Goal: Check status: Check status

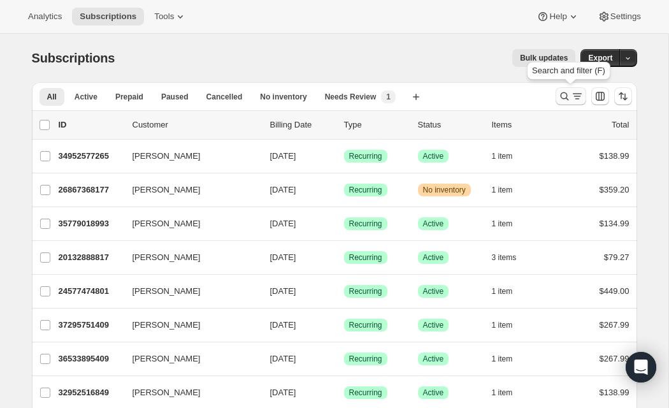
click at [566, 98] on icon "Search and filter results" at bounding box center [564, 96] width 8 height 8
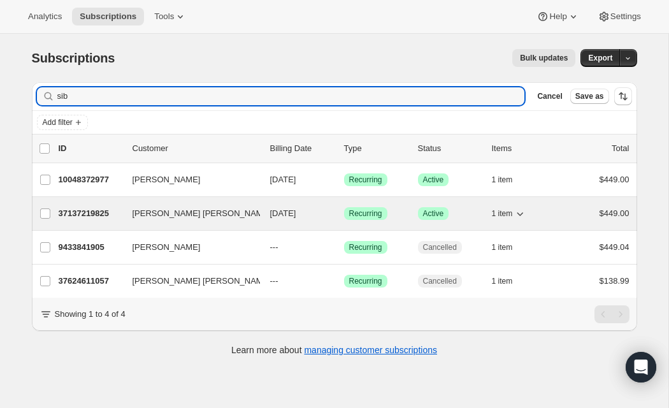
type input "sib"
click at [82, 212] on p "37137219825" at bounding box center [91, 213] width 64 height 13
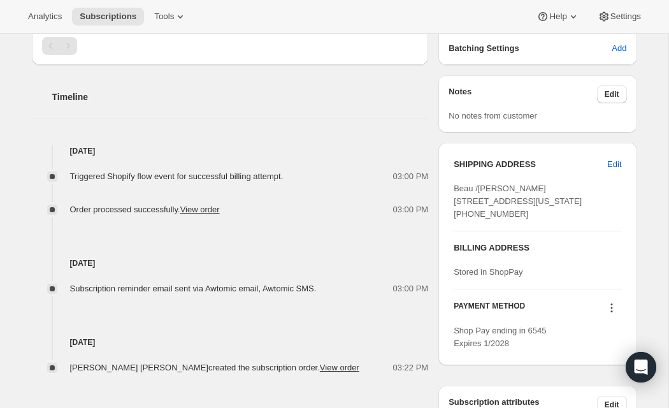
scroll to position [416, 0]
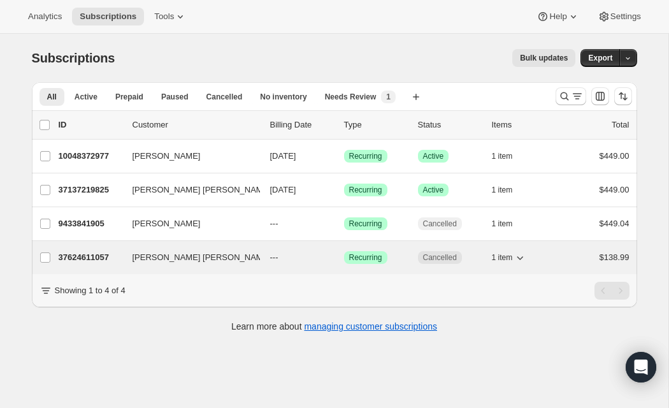
click at [72, 259] on p "37624611057" at bounding box center [91, 257] width 64 height 13
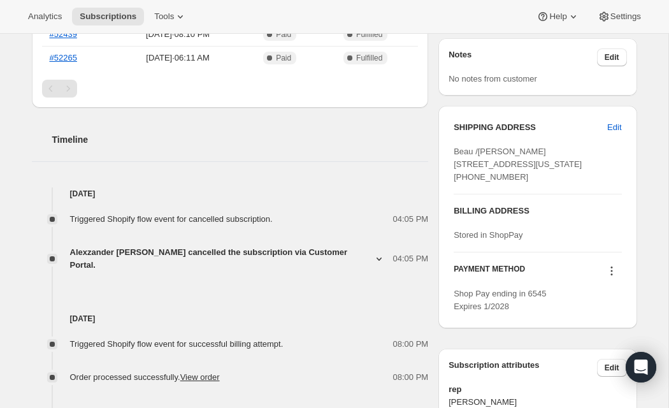
scroll to position [398, 0]
